Goal: Understand process/instructions

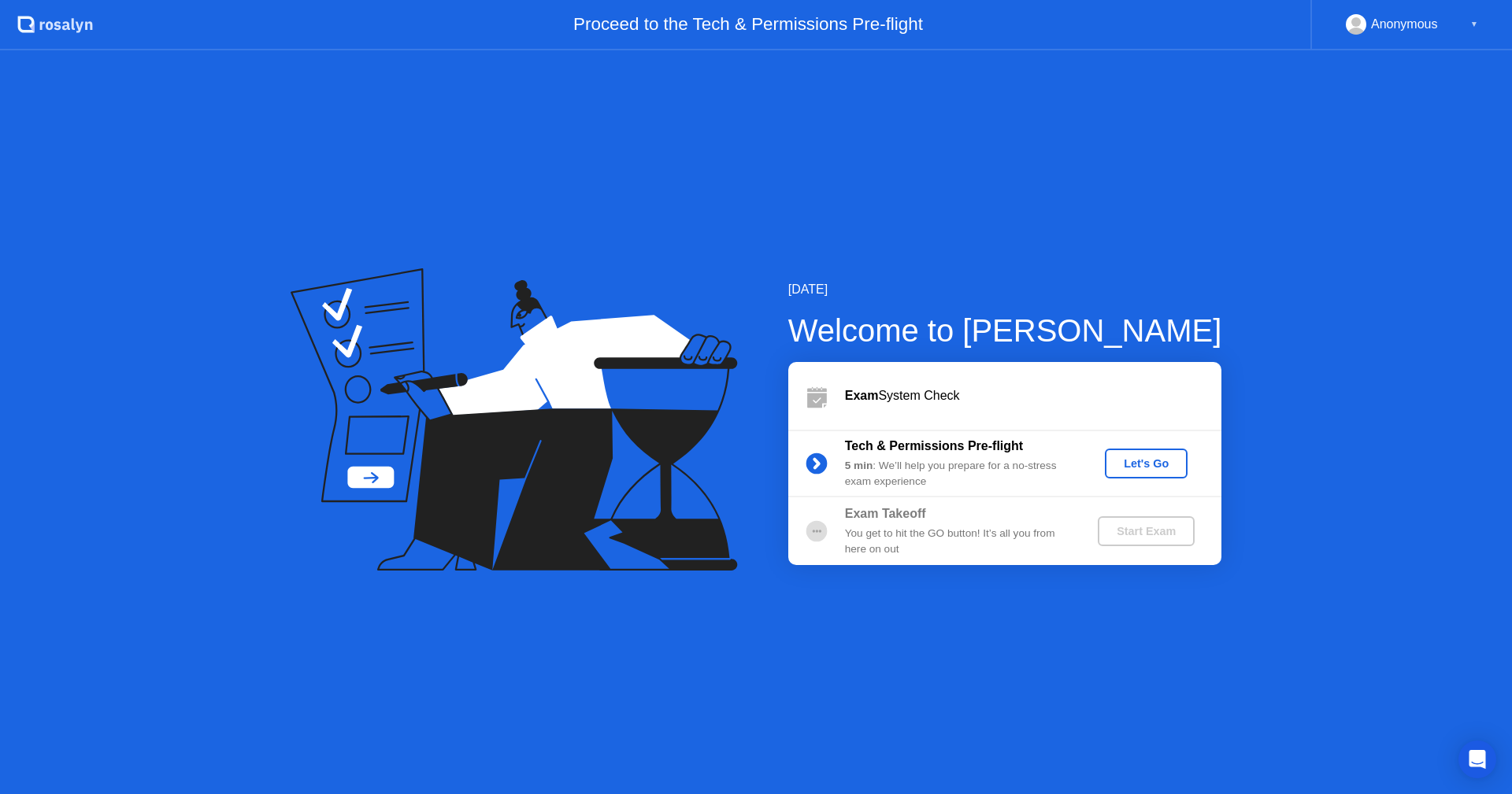
click at [1146, 469] on div "Let's Go" at bounding box center [1146, 463] width 70 height 12
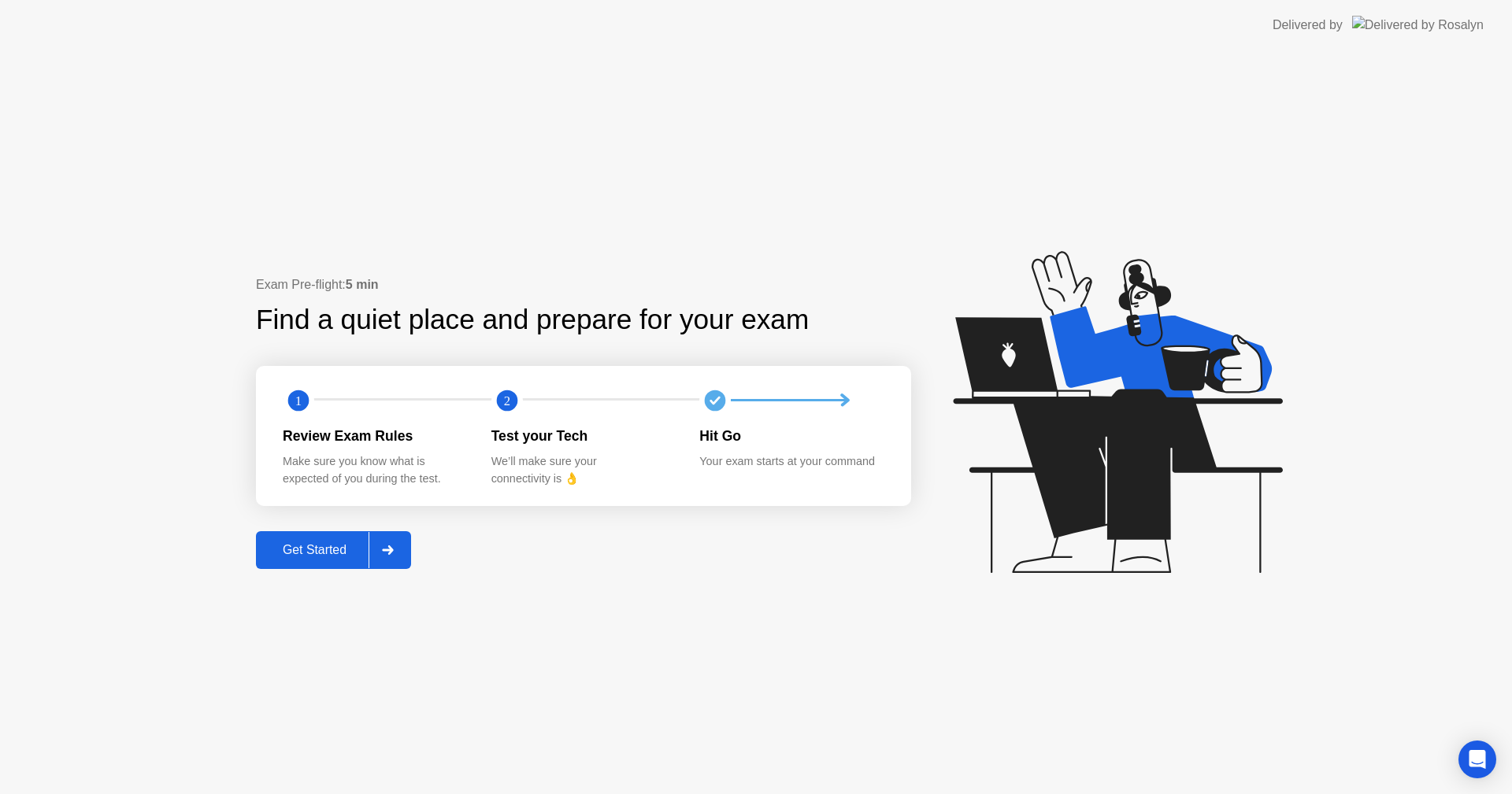
click at [321, 545] on div "Get Started" at bounding box center [314, 550] width 108 height 14
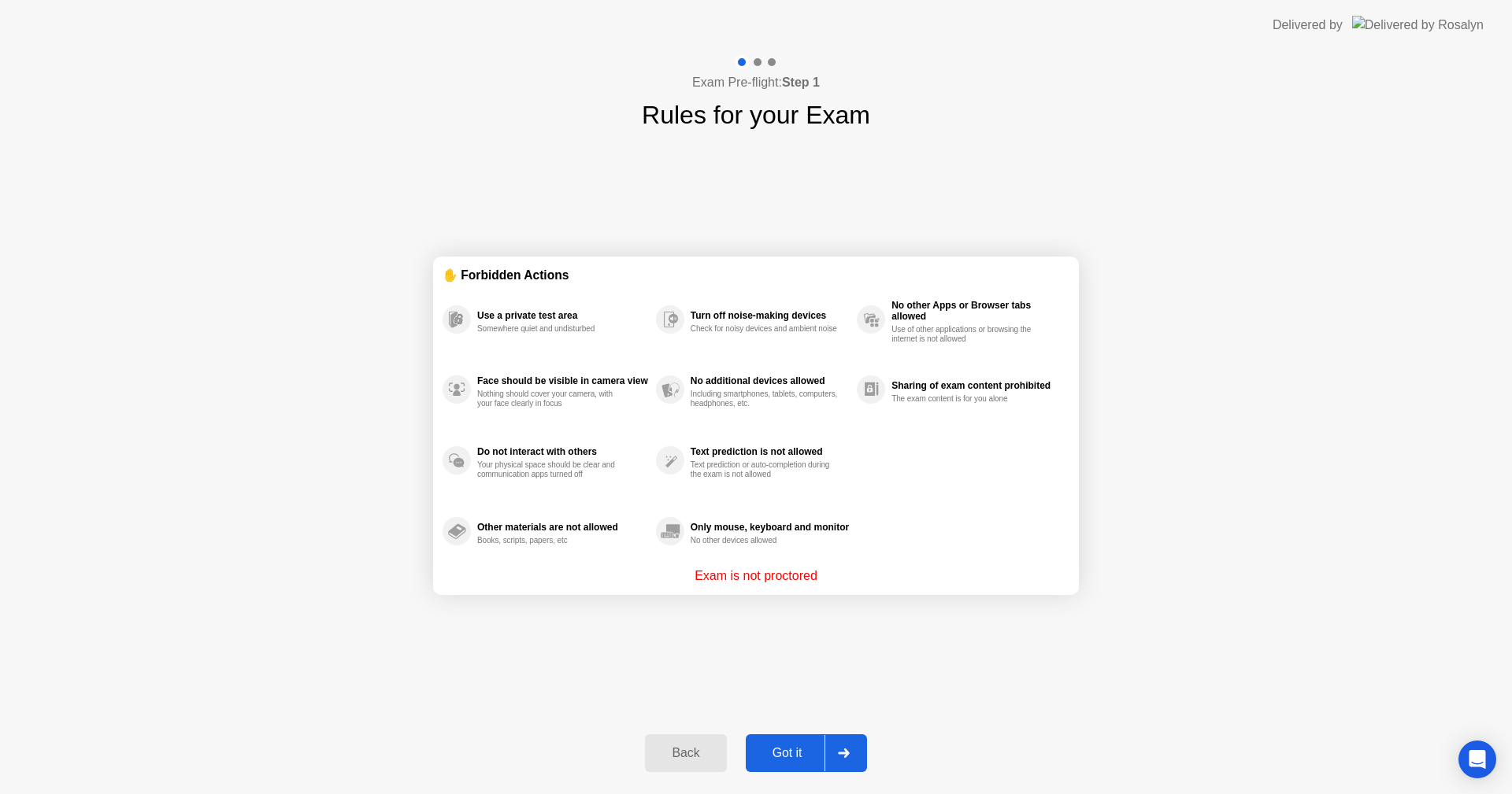
click at [803, 767] on button "Got it" at bounding box center [806, 753] width 121 height 37
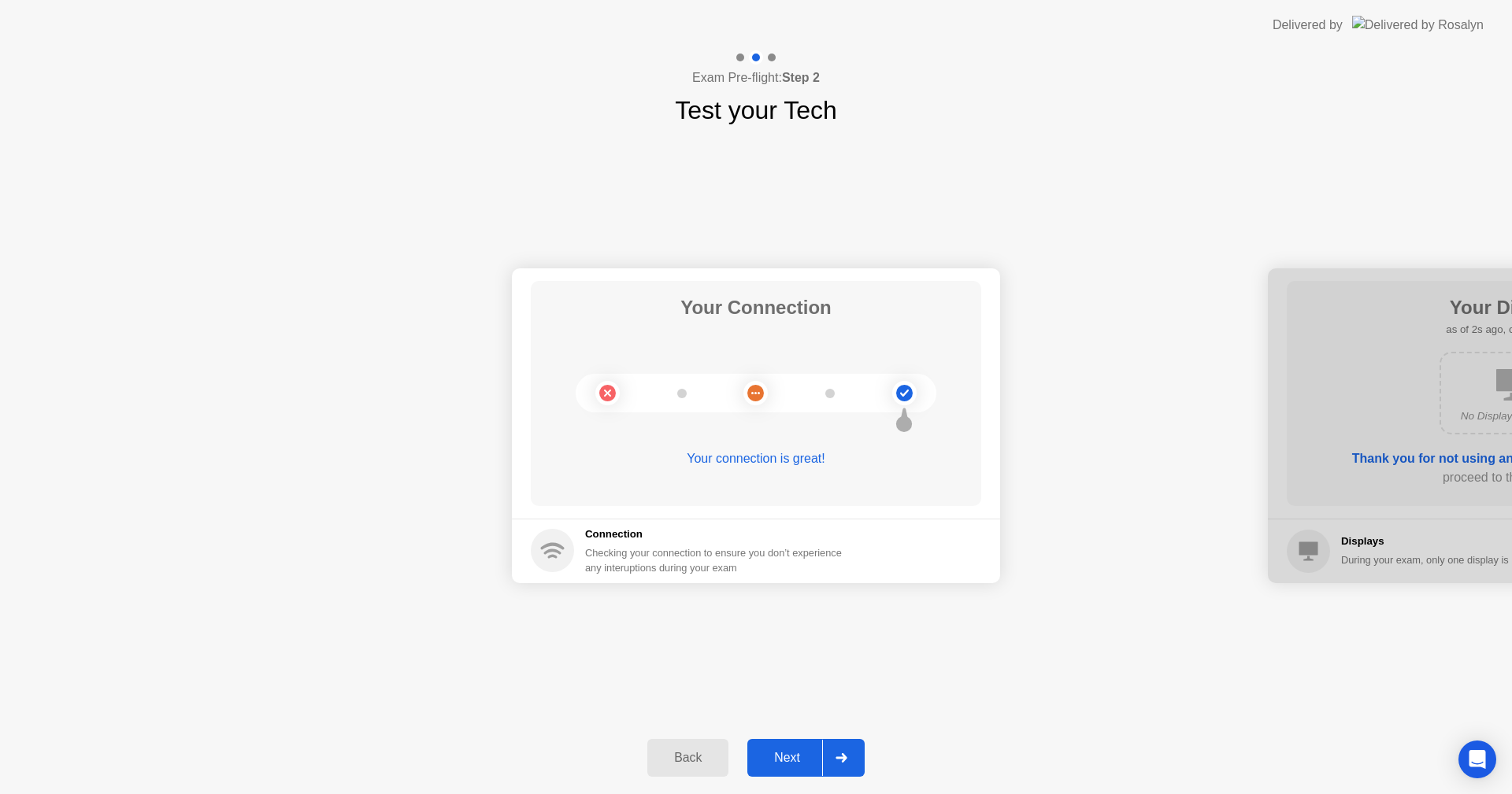
click at [776, 764] on div "Next" at bounding box center [787, 757] width 70 height 14
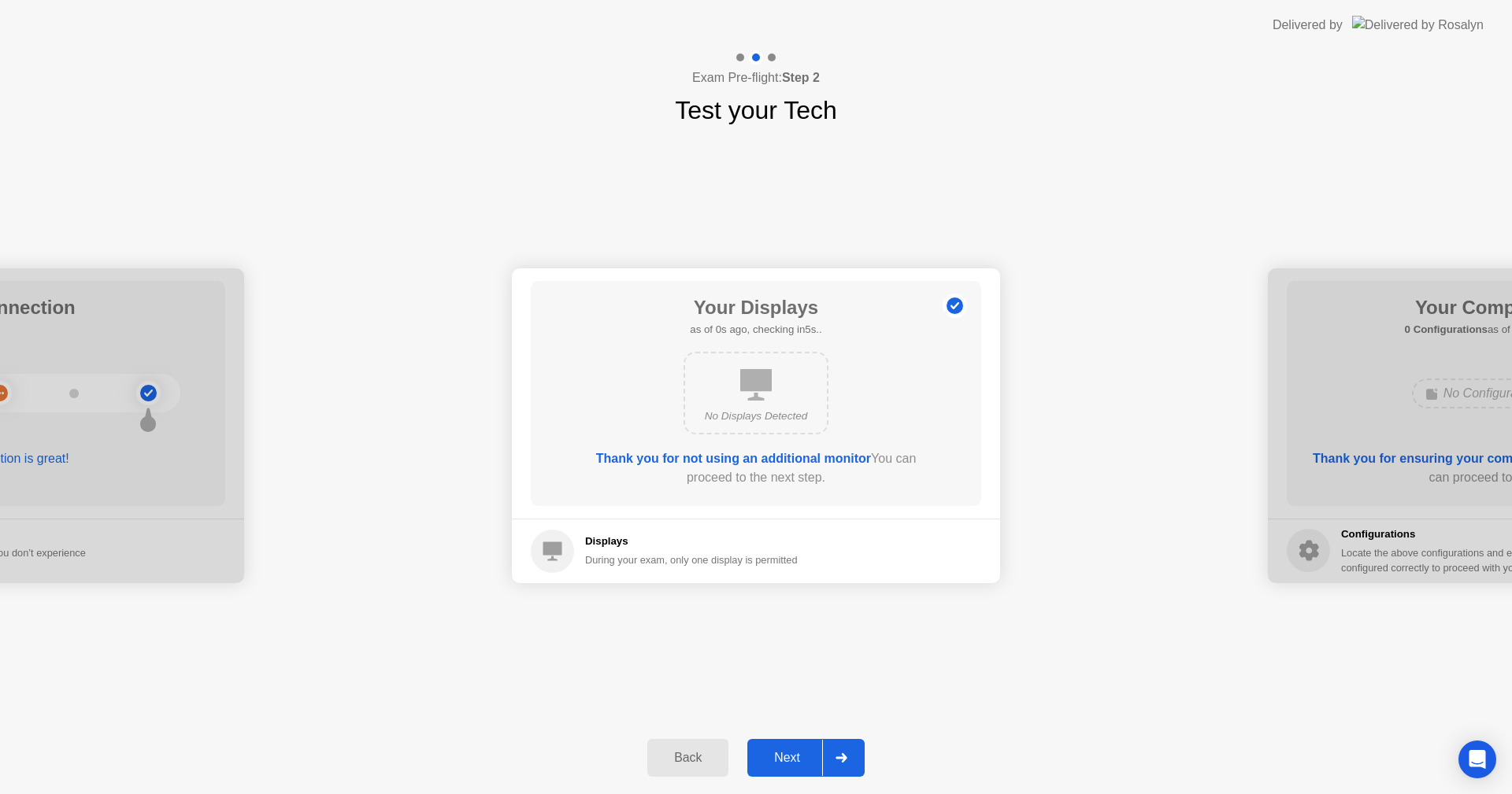
click at [784, 762] on div "Next" at bounding box center [787, 757] width 70 height 14
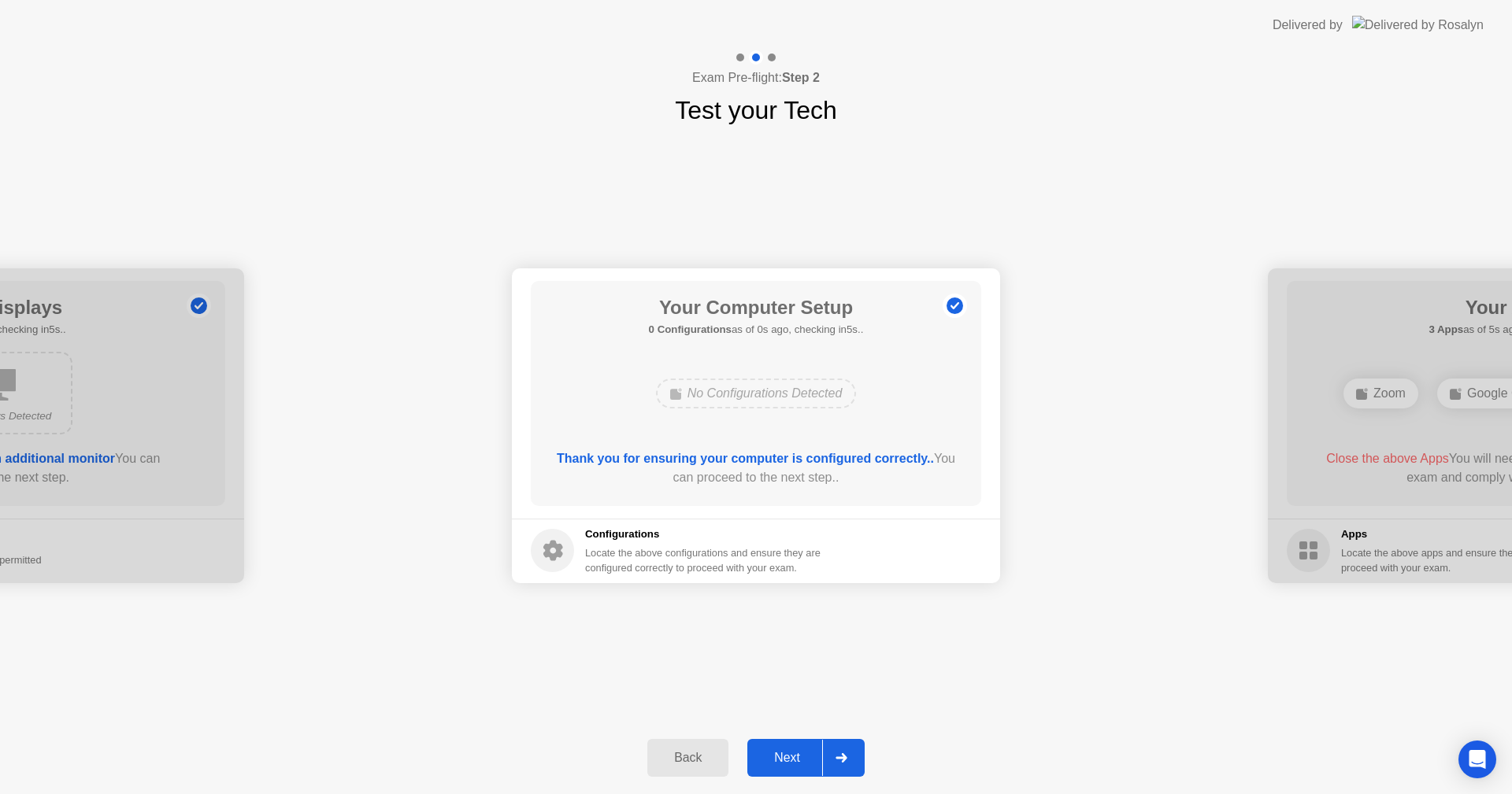
click at [784, 762] on div "Next" at bounding box center [787, 757] width 70 height 14
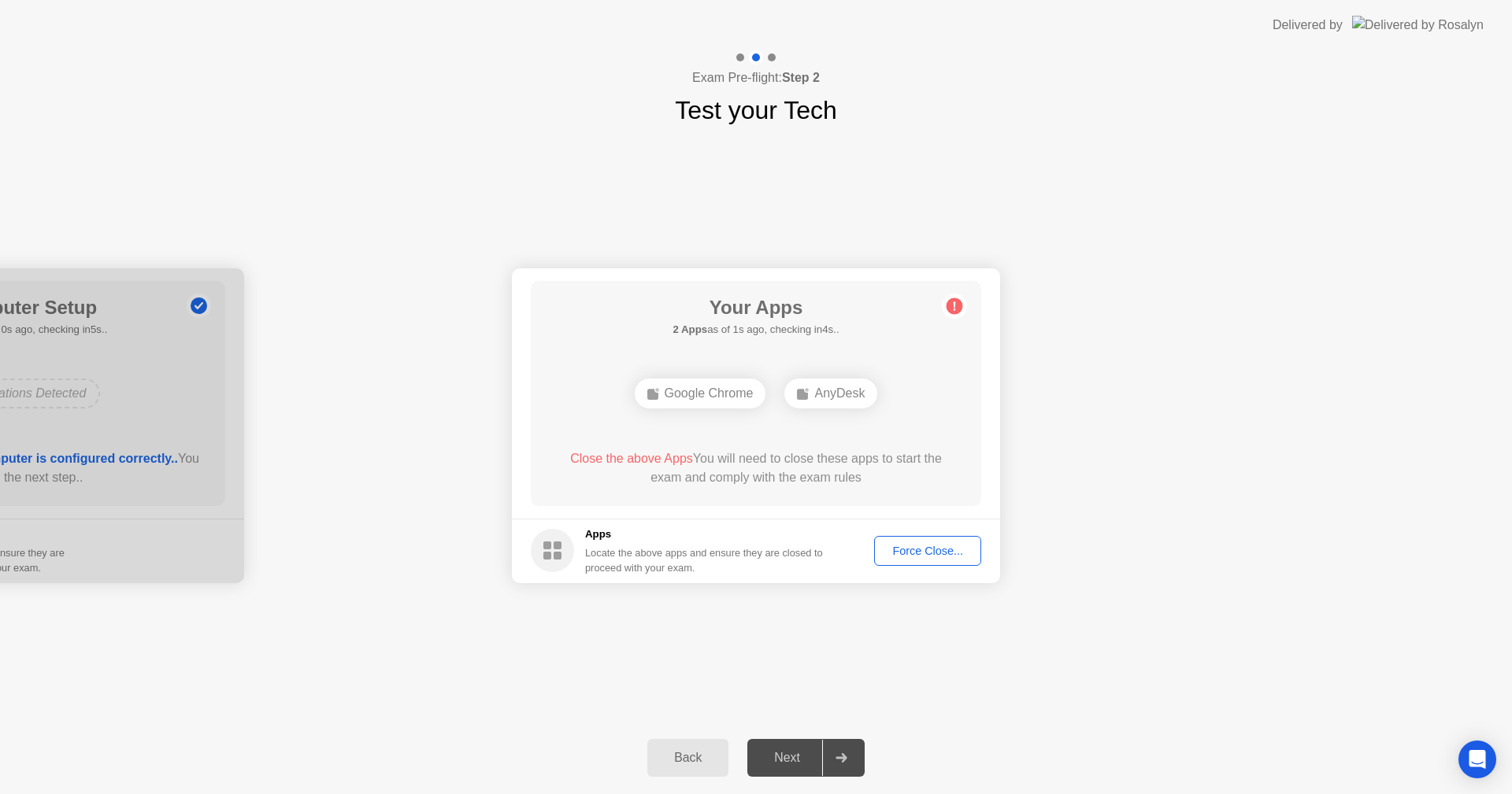
click at [853, 399] on div "AnyDesk" at bounding box center [831, 393] width 93 height 30
click at [1016, 620] on div "Your Connection Your connection is great! Connection Checking your connection t…" at bounding box center [756, 425] width 1512 height 593
click at [616, 456] on span "Close the above App" at bounding box center [623, 458] width 116 height 13
click at [779, 392] on div "AnyDesk" at bounding box center [756, 393] width 93 height 30
click at [773, 388] on div "AnyDesk" at bounding box center [756, 393] width 93 height 30
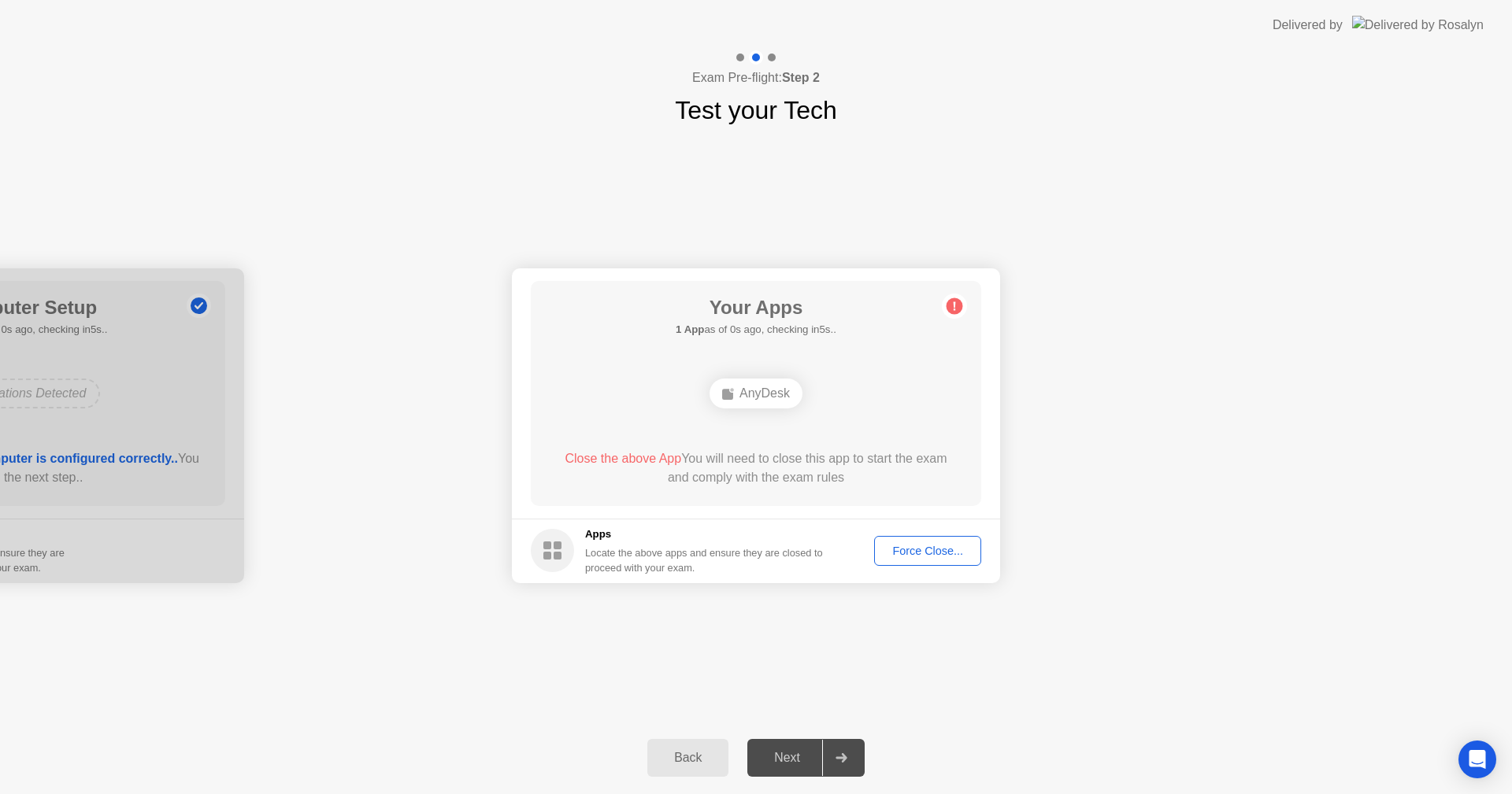
click at [917, 542] on button "Force Close..." at bounding box center [928, 551] width 107 height 30
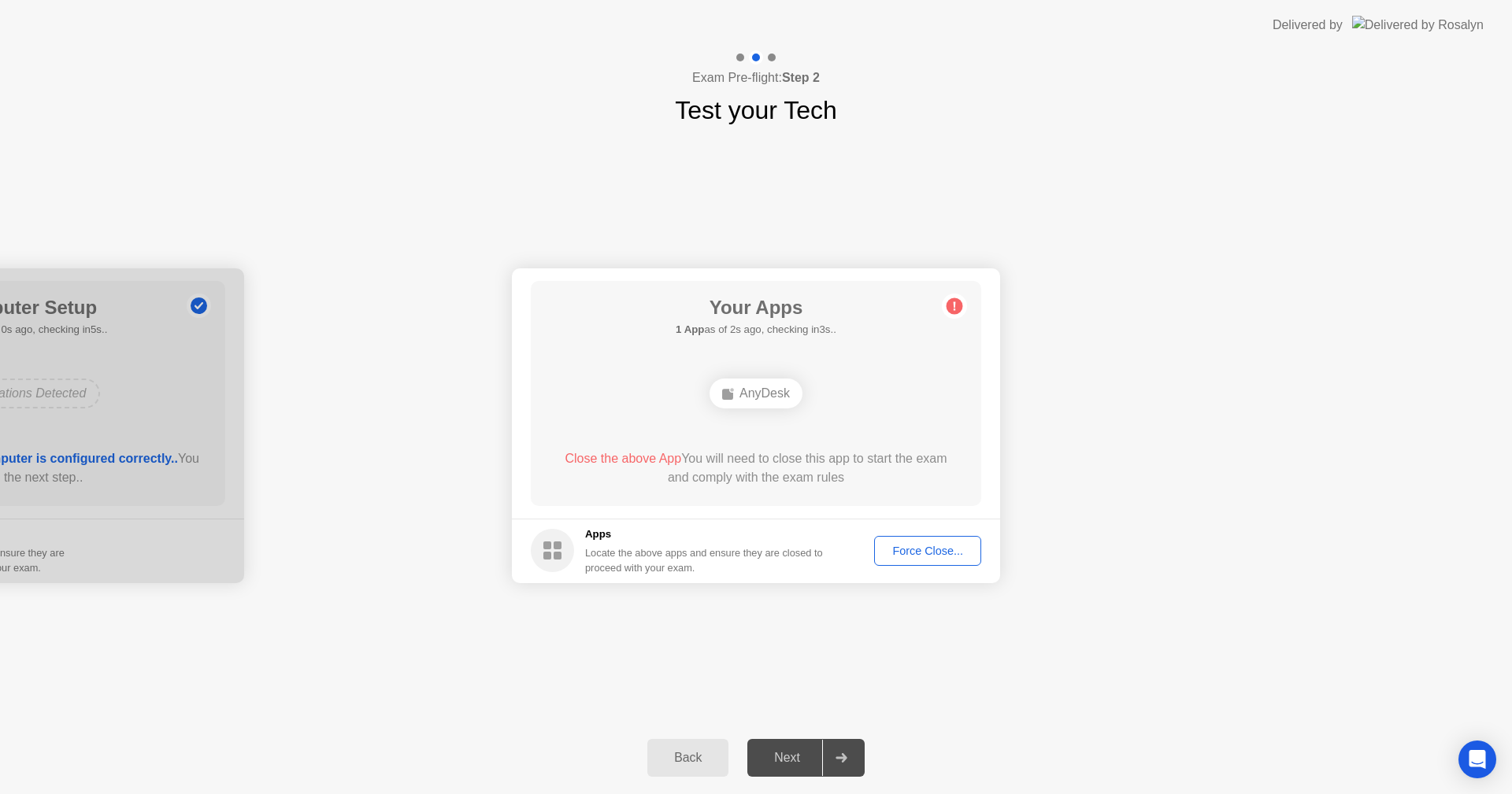
click at [938, 548] on div "Force Close..." at bounding box center [928, 551] width 96 height 12
